Goal: Information Seeking & Learning: Learn about a topic

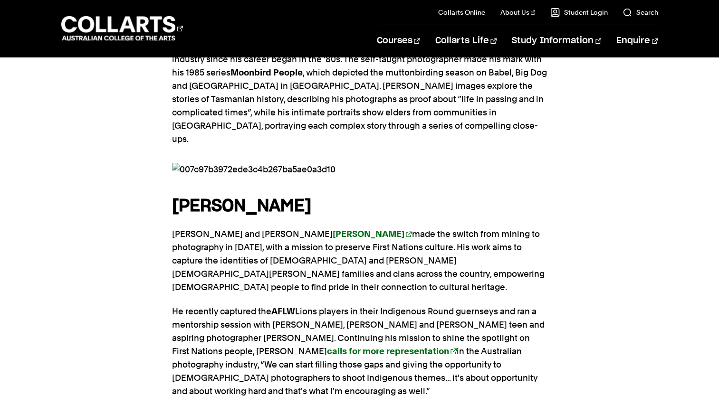
scroll to position [827, 0]
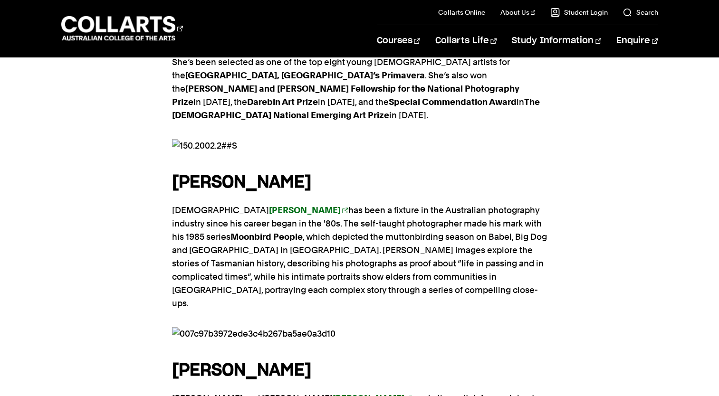
drag, startPoint x: 0, startPoint y: 0, endPoint x: 183, endPoint y: 136, distance: 227.9
click at [183, 174] on strong "[PERSON_NAME]" at bounding box center [241, 182] width 139 height 17
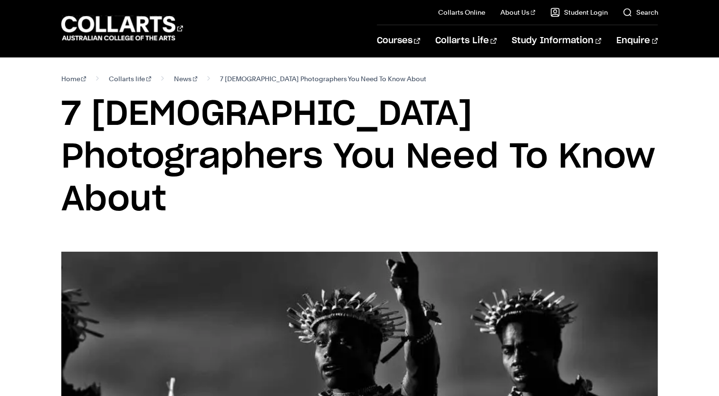
click at [451, 185] on section "Home Collarts life News 7 [DEMOGRAPHIC_DATA] Photographers You Need To Know Abo…" at bounding box center [359, 154] width 597 height 195
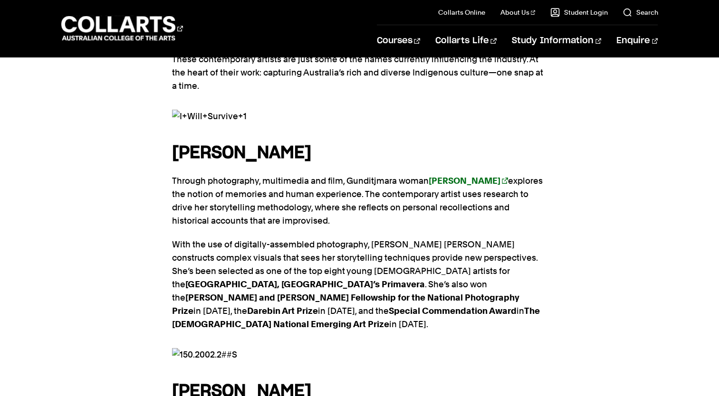
scroll to position [615, 0]
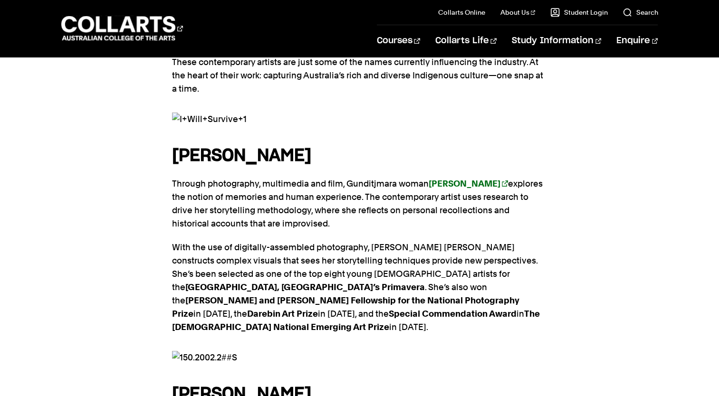
click at [176, 351] on img at bounding box center [360, 357] width 376 height 13
click at [185, 351] on img at bounding box center [360, 357] width 376 height 13
click at [183, 351] on img at bounding box center [360, 357] width 376 height 13
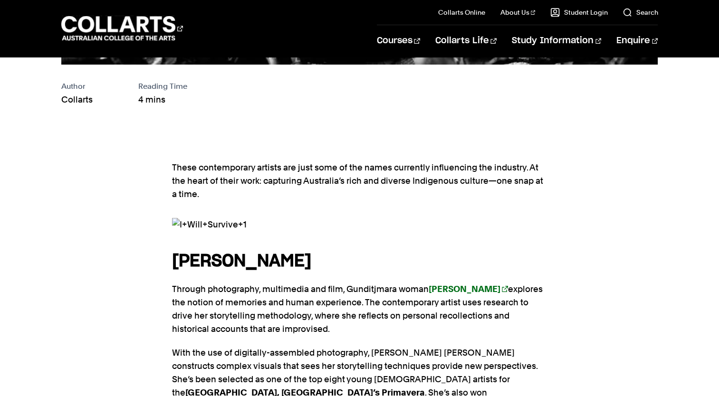
scroll to position [509, 0]
